Goal: Task Accomplishment & Management: Manage account settings

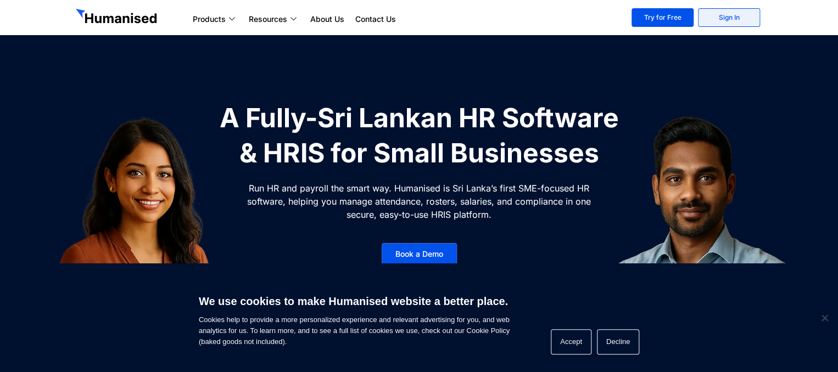
click at [733, 26] on link "Sign In" at bounding box center [729, 17] width 62 height 19
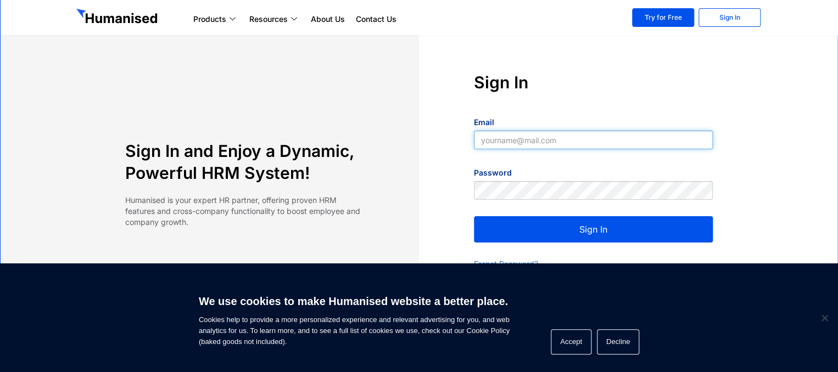
type input "supun@slpg.lk"
click at [733, 177] on div "Sign In Email supun@slpg.lk Password Sign In Forgot Password? Not registered ye…" at bounding box center [593, 186] width 349 height 231
click at [517, 233] on button "Sign In" at bounding box center [593, 229] width 239 height 26
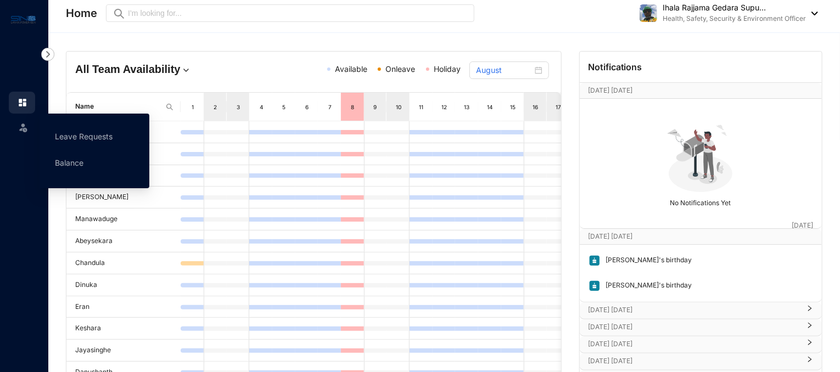
click at [22, 131] on img at bounding box center [23, 127] width 11 height 11
click at [100, 133] on link "Leave Requests" at bounding box center [84, 136] width 58 height 9
